Goal: Task Accomplishment & Management: Manage account settings

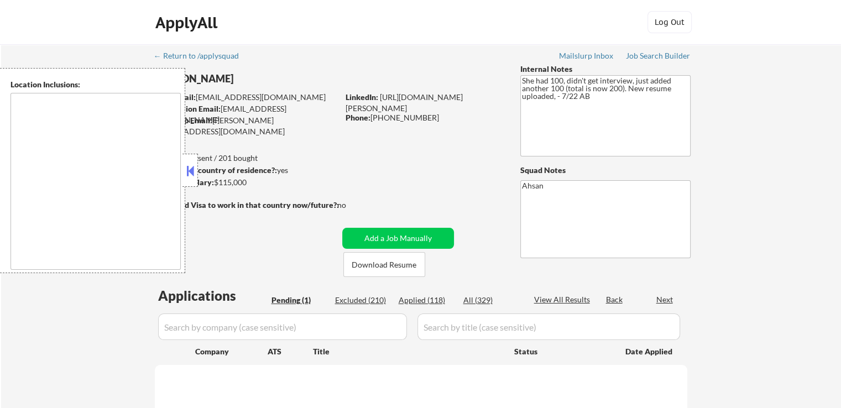
select select ""pending""
type textarea "[GEOGRAPHIC_DATA], [GEOGRAPHIC_DATA] [GEOGRAPHIC_DATA], [GEOGRAPHIC_DATA] [GEOG…"
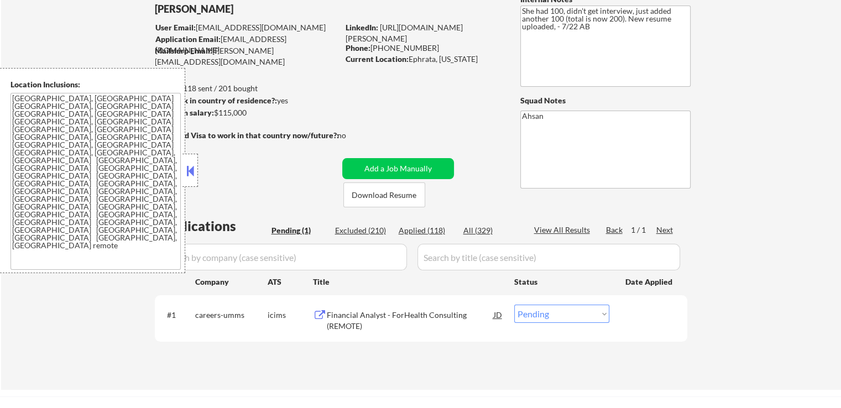
scroll to position [166, 0]
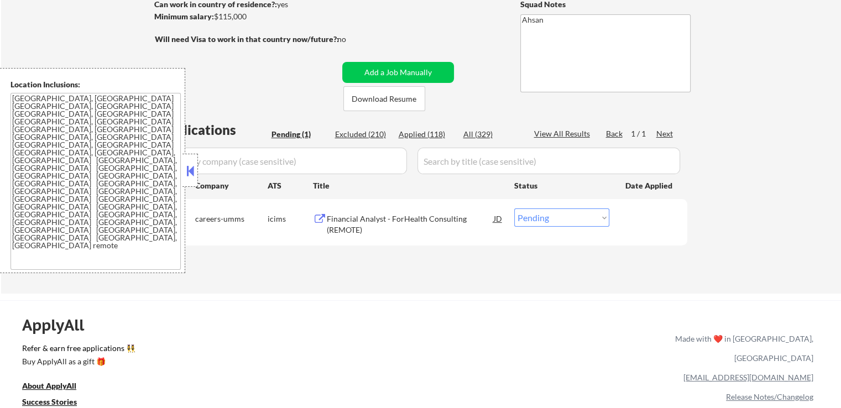
click at [191, 175] on button at bounding box center [190, 171] width 12 height 17
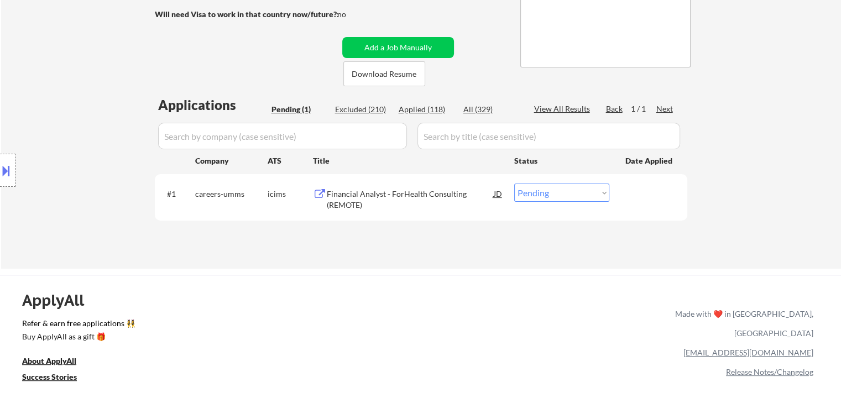
scroll to position [221, 0]
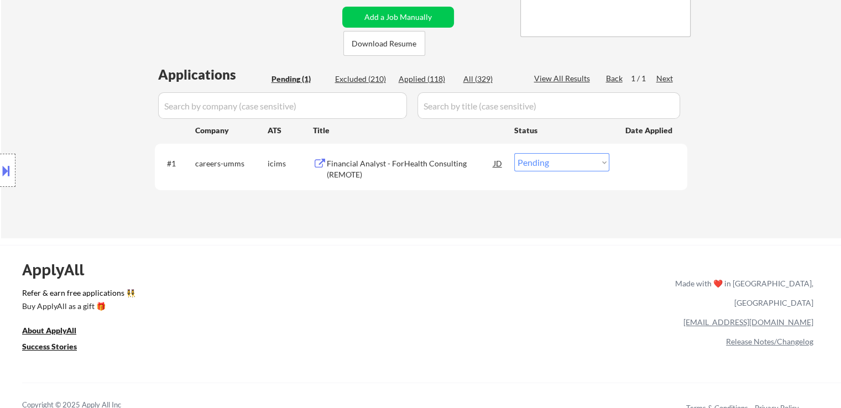
click at [397, 164] on div "Financial Analyst - ForHealth Consulting (REMOTE)" at bounding box center [410, 169] width 167 height 22
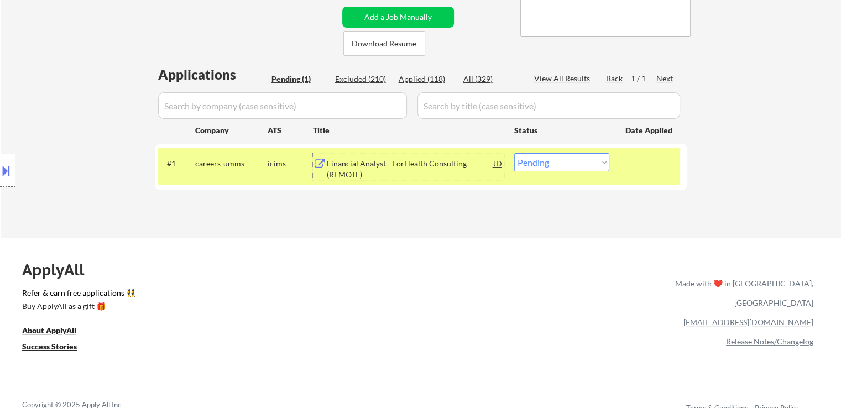
click at [594, 160] on select "Choose an option... Pending Applied Excluded (Questions) Excluded (Expired) Exc…" at bounding box center [561, 162] width 95 height 18
select select ""excluded""
click at [514, 153] on select "Choose an option... Pending Applied Excluded (Questions) Excluded (Expired) Exc…" at bounding box center [561, 162] width 95 height 18
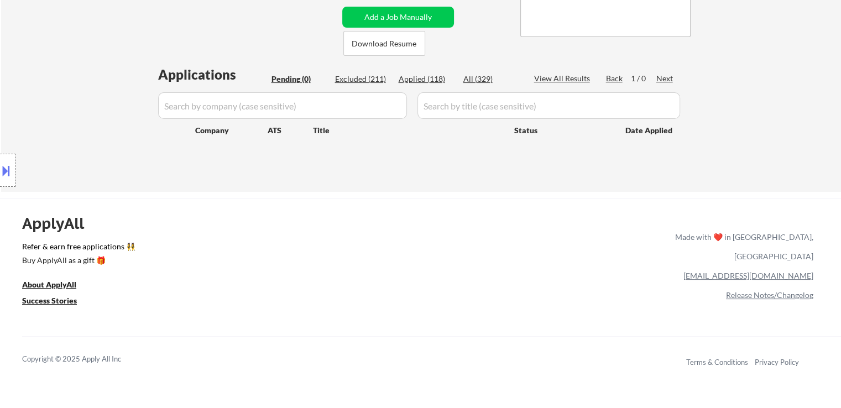
drag, startPoint x: 419, startPoint y: 290, endPoint x: 409, endPoint y: 243, distance: 47.9
click at [421, 279] on div "ApplyAll Refer & earn free applications 👯‍♀️ Buy ApplyAll as a gift 🎁 About App…" at bounding box center [420, 293] width 841 height 175
click at [281, 226] on div "ApplyAll Refer & earn free applications 👯‍♀️ Buy ApplyAll as a gift 🎁 About App…" at bounding box center [420, 293] width 841 height 175
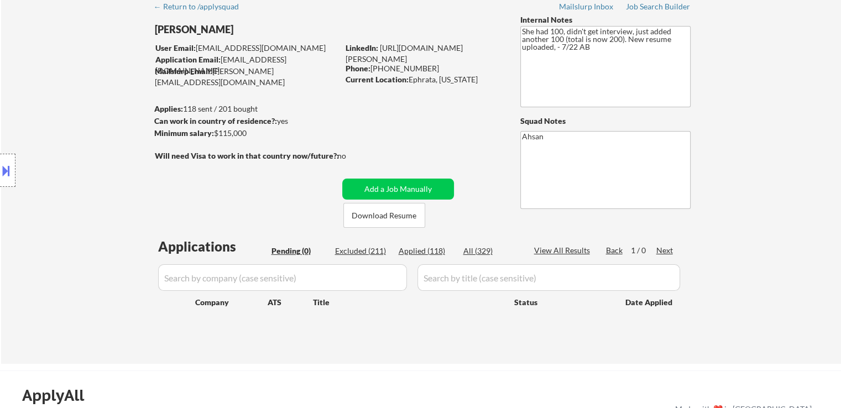
scroll to position [0, 0]
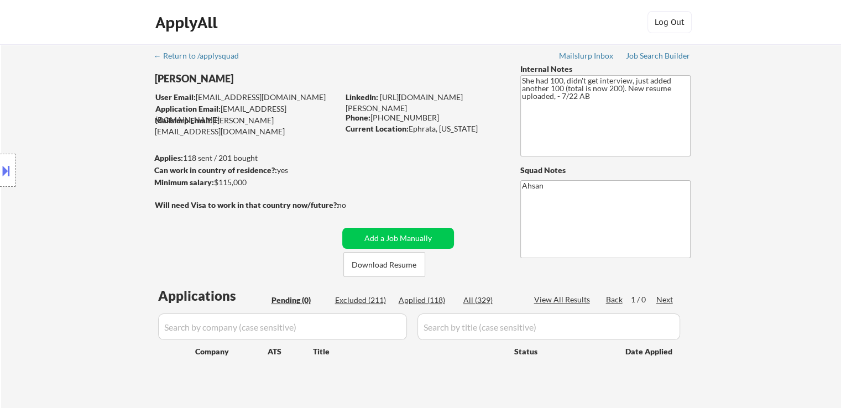
click at [135, 240] on div "Location Inclusions: [GEOGRAPHIC_DATA], [GEOGRAPHIC_DATA] [GEOGRAPHIC_DATA], [G…" at bounding box center [99, 170] width 198 height 205
